Goal: Task Accomplishment & Management: Complete application form

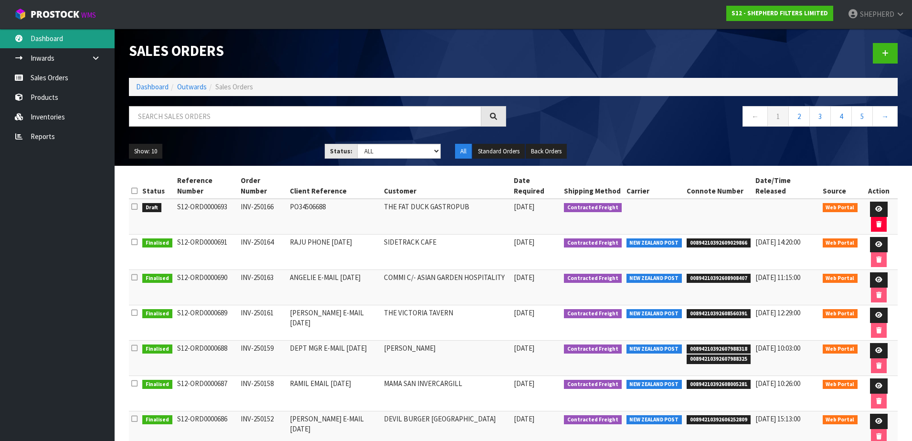
click at [74, 35] on link "Dashboard" at bounding box center [57, 39] width 115 height 20
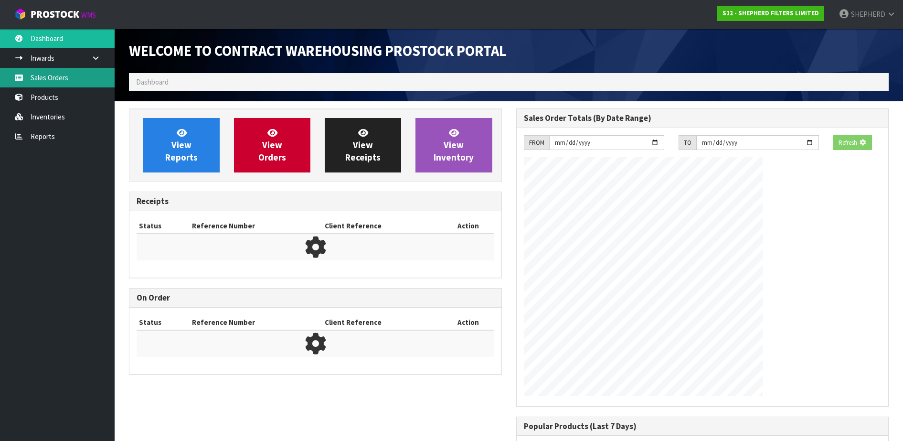
click at [61, 76] on link "Sales Orders" at bounding box center [57, 78] width 115 height 20
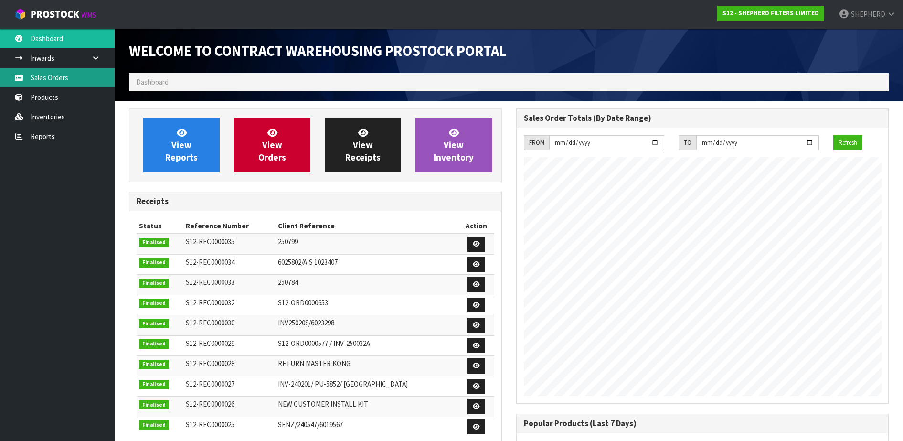
scroll to position [453, 387]
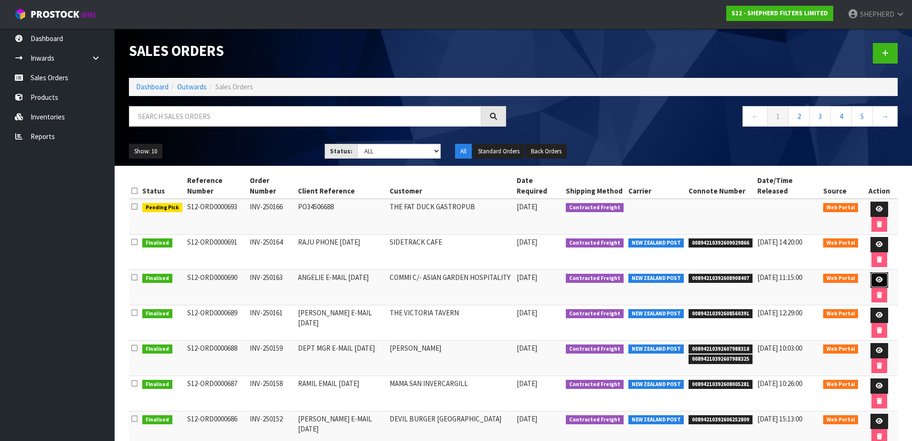
click at [871, 272] on link at bounding box center [880, 279] width 18 height 15
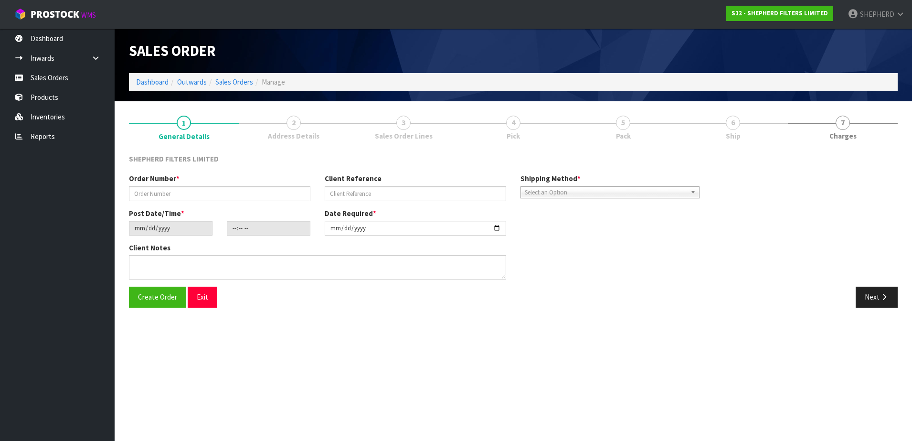
type input "INV-250163"
type input "ANGELIE E-MAIL [DATE]"
type input "[DATE]"
type input "07:24:00.000"
type input "[DATE]"
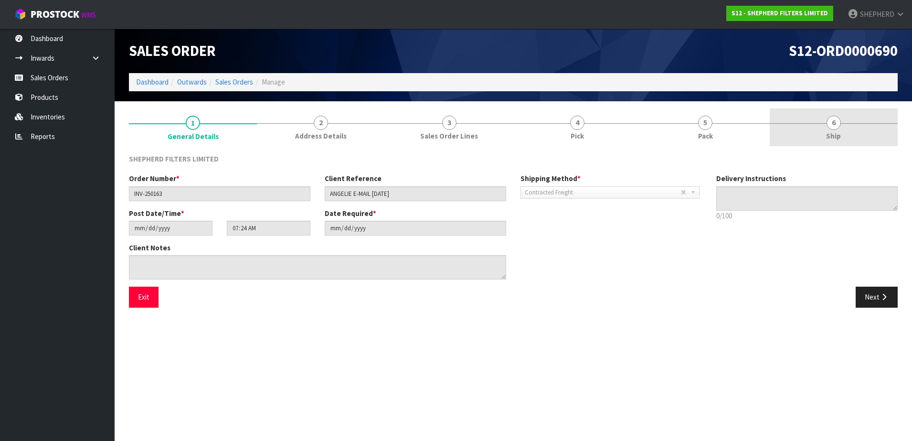
click at [835, 123] on span "6" at bounding box center [834, 123] width 14 height 14
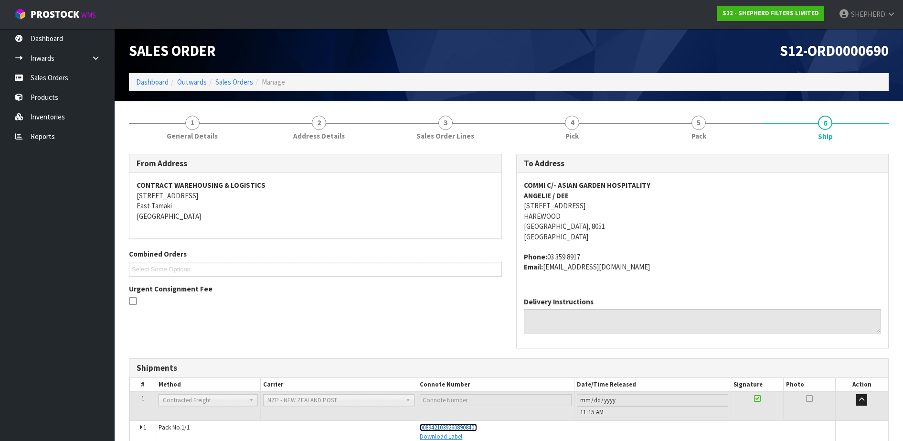
click at [467, 427] on span "00894210392608908407" at bounding box center [448, 427] width 57 height 8
click at [57, 76] on link "Sales Orders" at bounding box center [57, 78] width 115 height 20
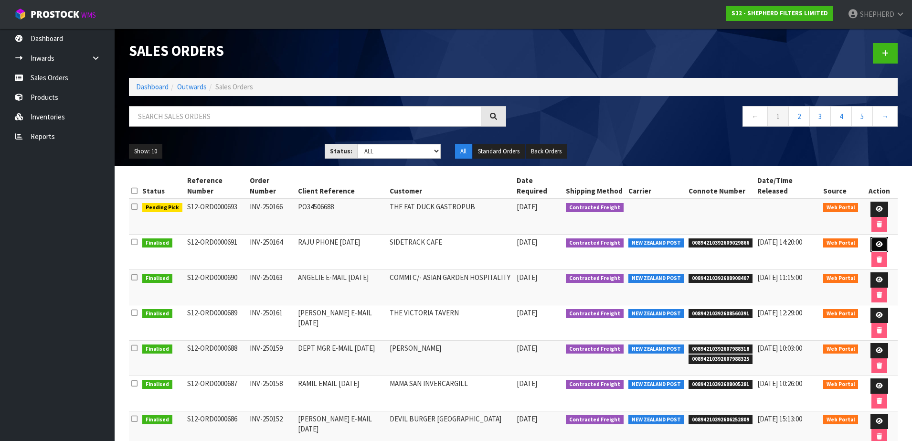
click at [871, 237] on link at bounding box center [880, 244] width 18 height 15
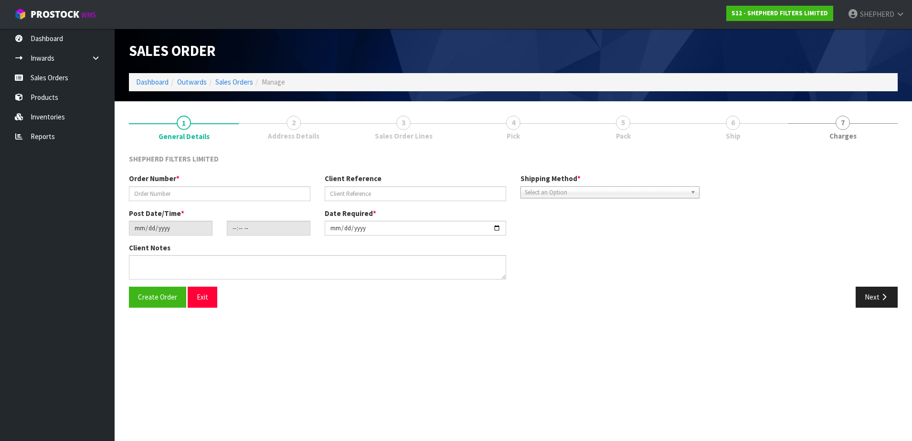
type input "INV-250164"
type input "RAJU PHONE [DATE]"
type input "[DATE]"
type input "14:58:00.000"
type input "[DATE]"
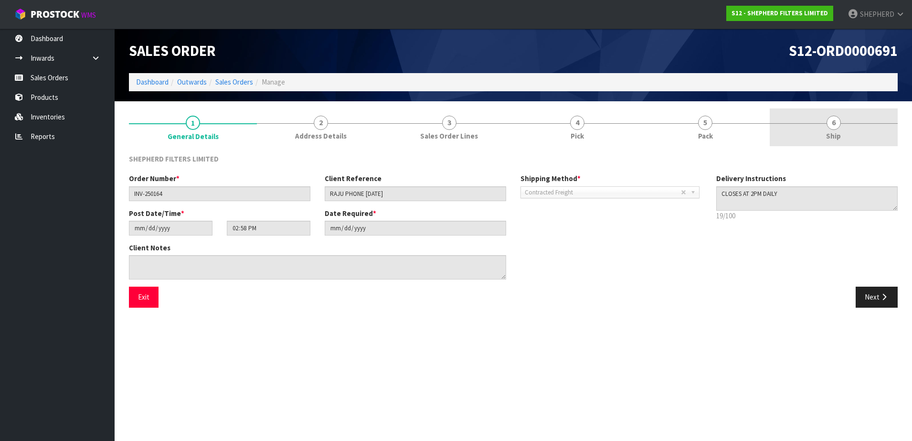
click at [834, 122] on span "6" at bounding box center [834, 123] width 14 height 14
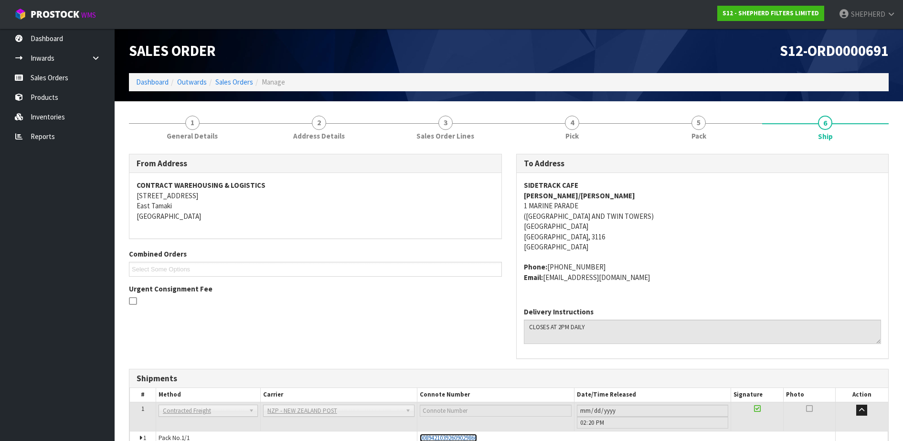
click at [461, 439] on span "00894210392609029866" at bounding box center [448, 438] width 57 height 8
